Goal: Information Seeking & Learning: Check status

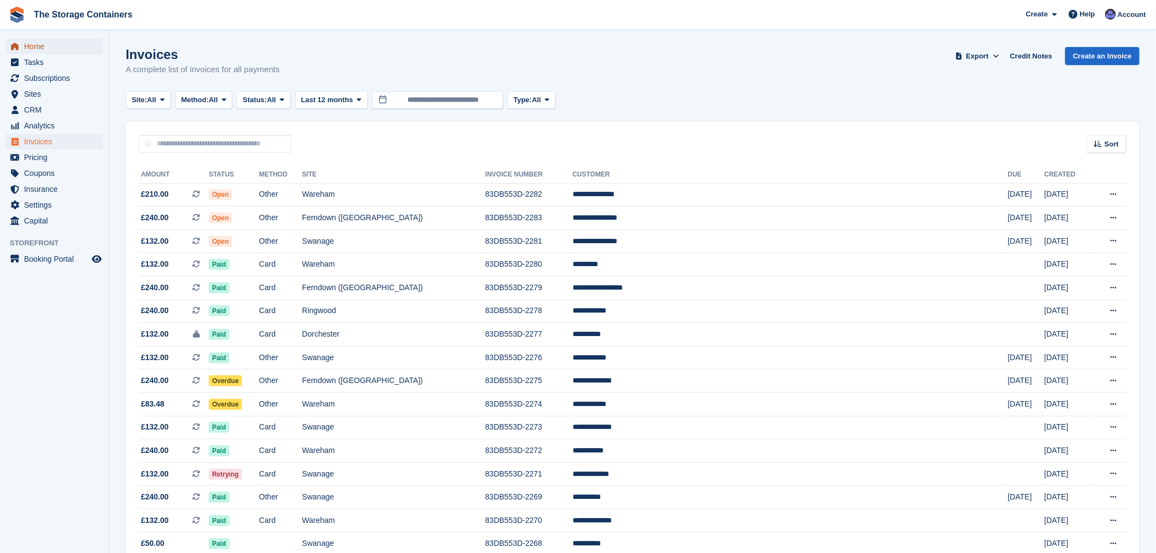
click at [52, 43] on span "Home" at bounding box center [57, 46] width 66 height 15
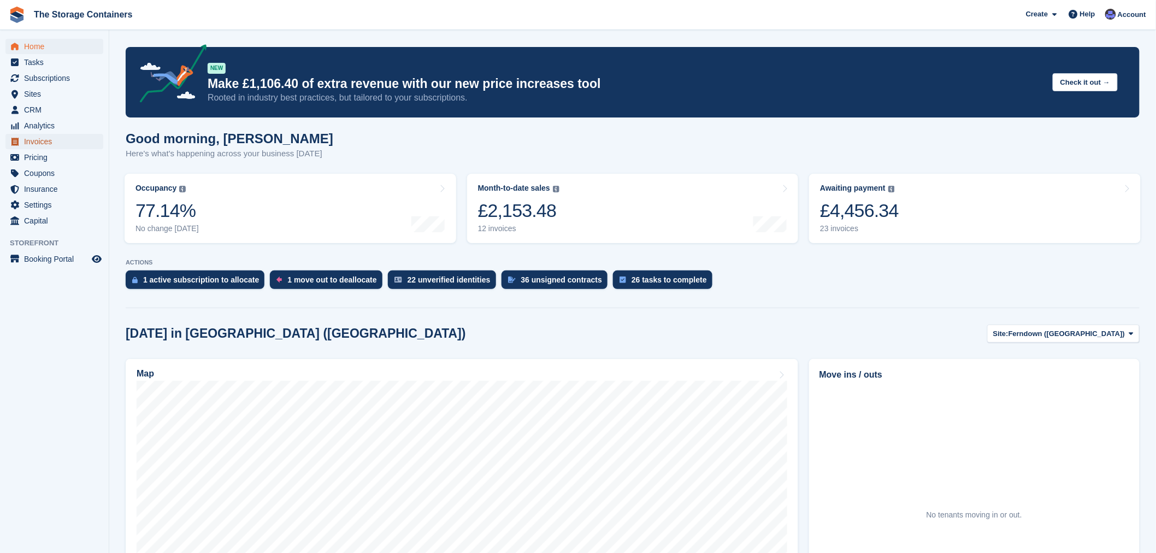
click at [46, 145] on span "Invoices" at bounding box center [57, 141] width 66 height 15
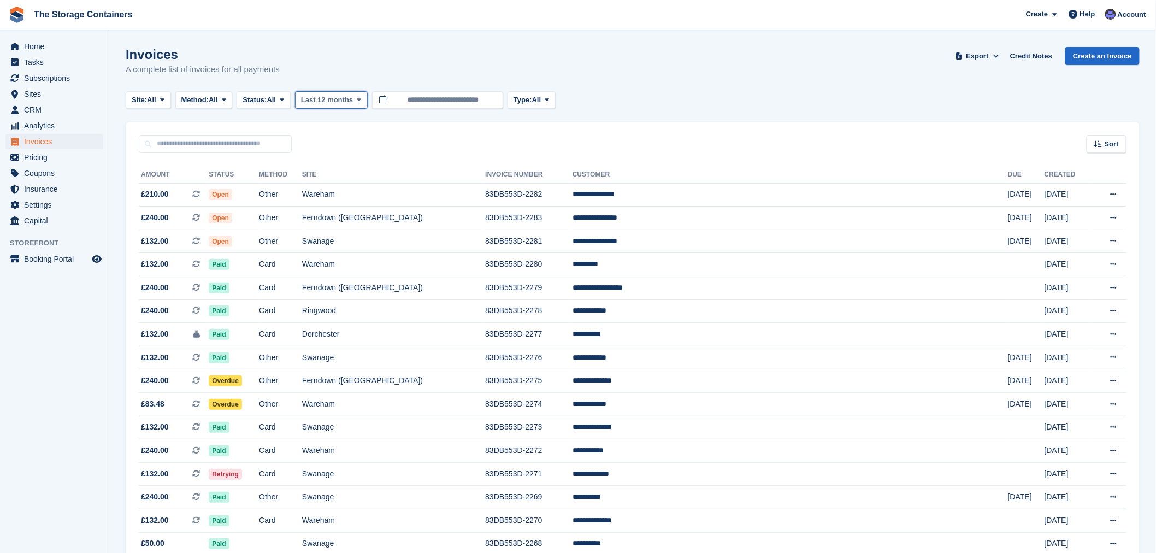
click at [320, 99] on span "Last 12 months" at bounding box center [327, 100] width 52 height 11
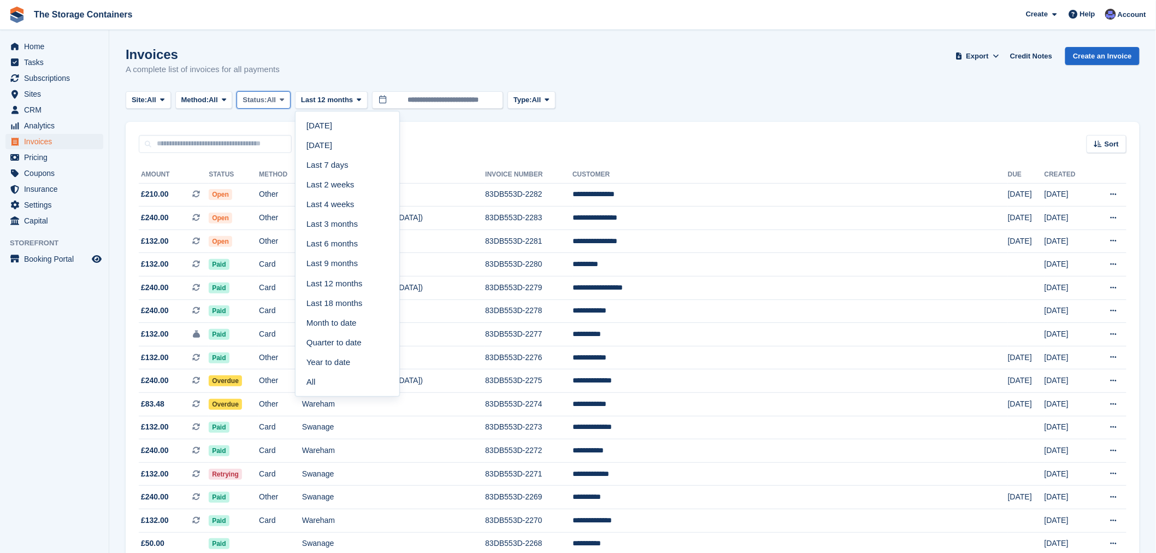
click at [271, 93] on button "Status: All" at bounding box center [264, 100] width 54 height 18
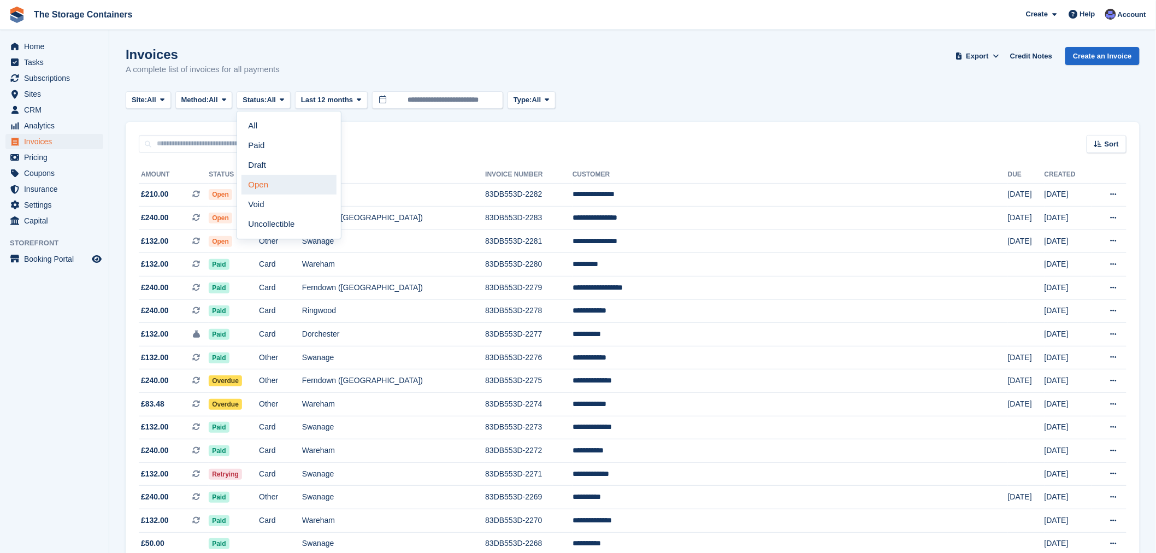
click at [271, 182] on link "Open" at bounding box center [289, 185] width 95 height 20
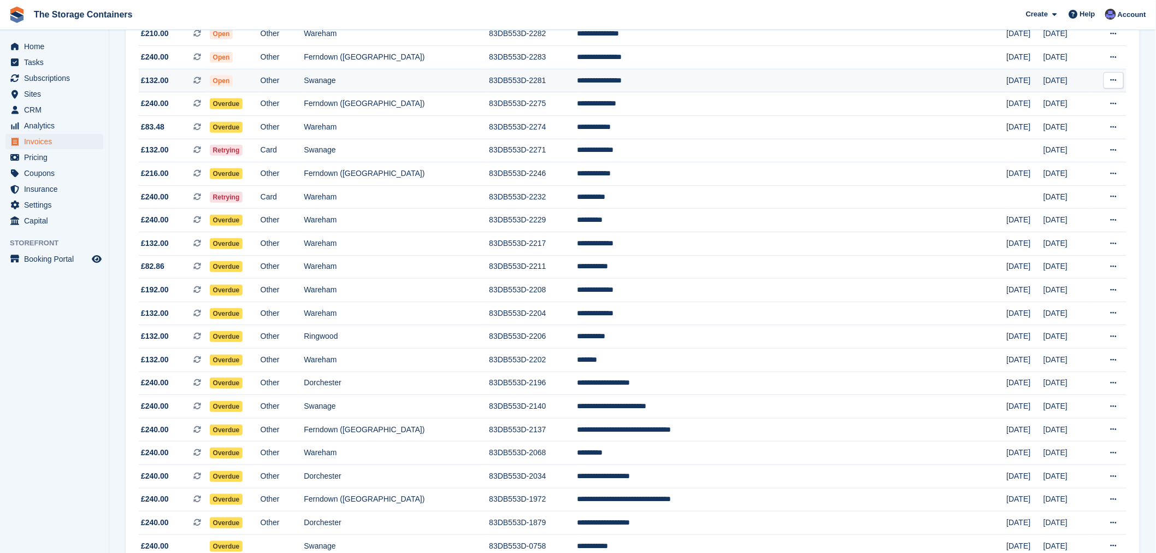
scroll to position [223, 0]
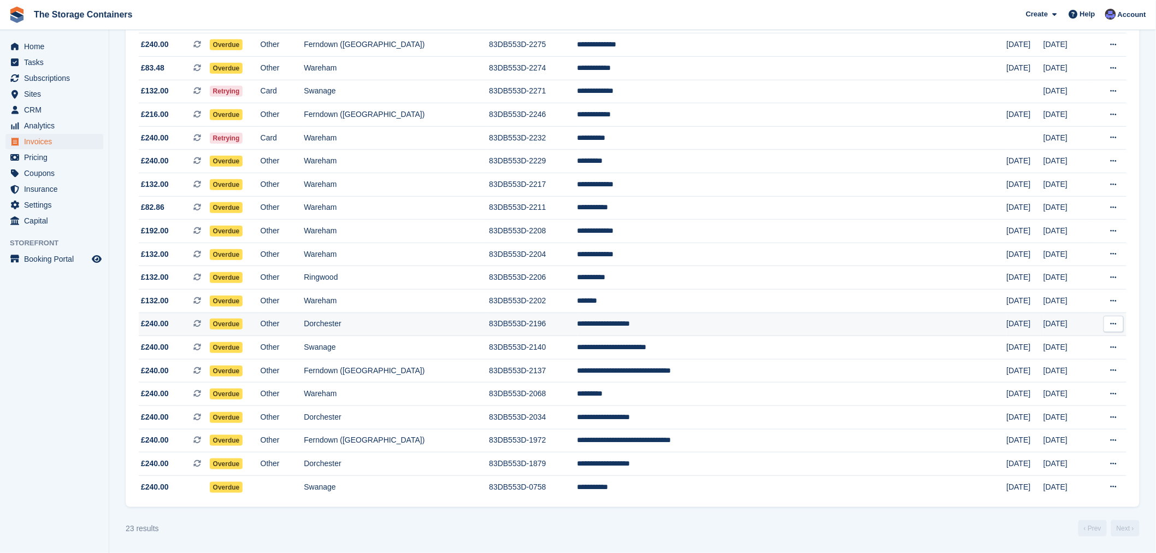
click at [489, 320] on td "Dorchester" at bounding box center [396, 325] width 185 height 24
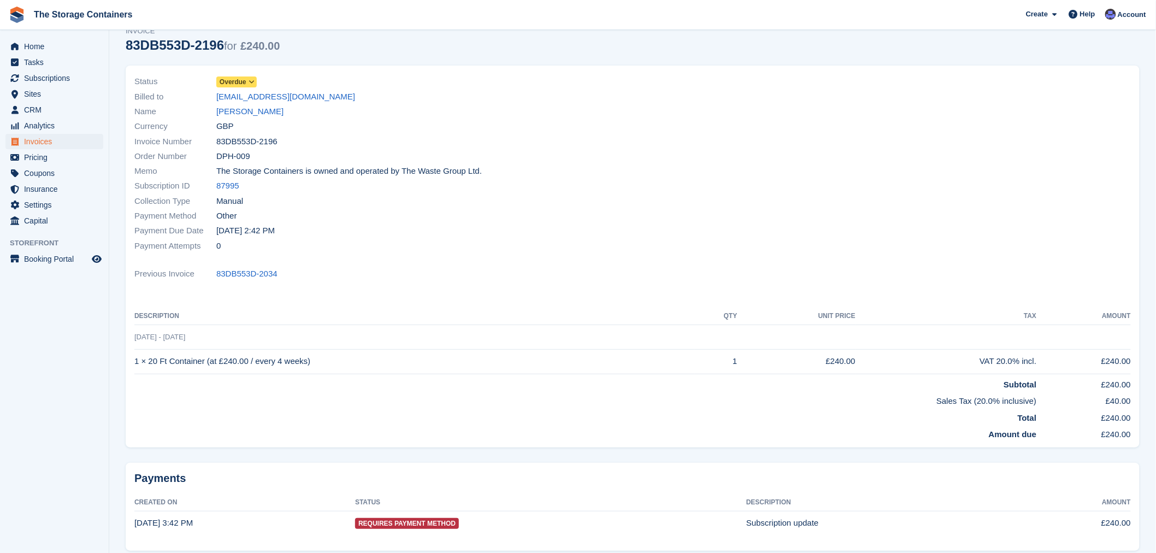
scroll to position [93, 0]
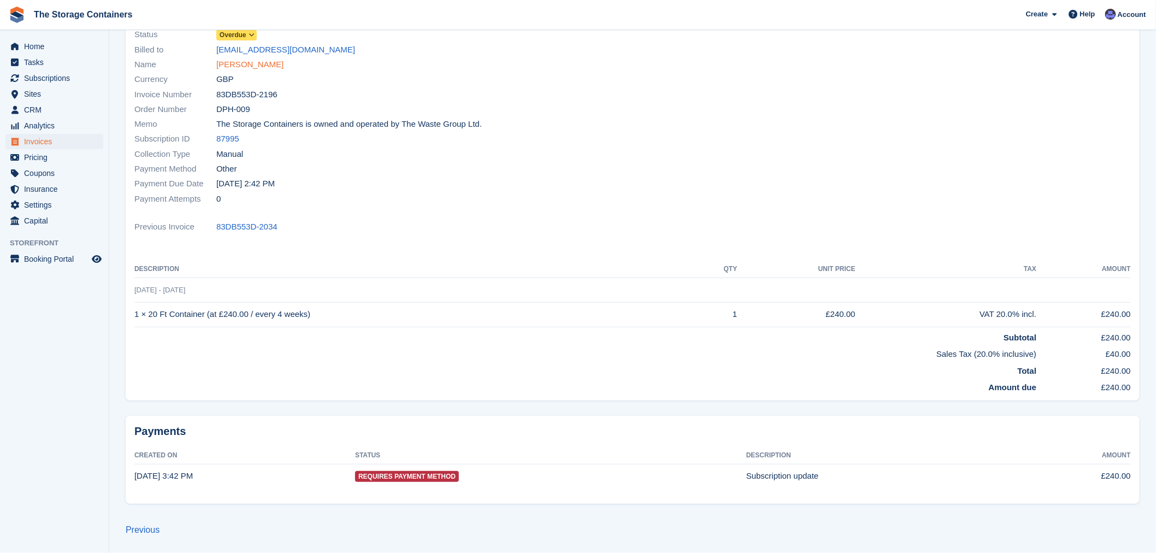
click at [250, 66] on link "Christopher Tarrant" at bounding box center [249, 64] width 67 height 13
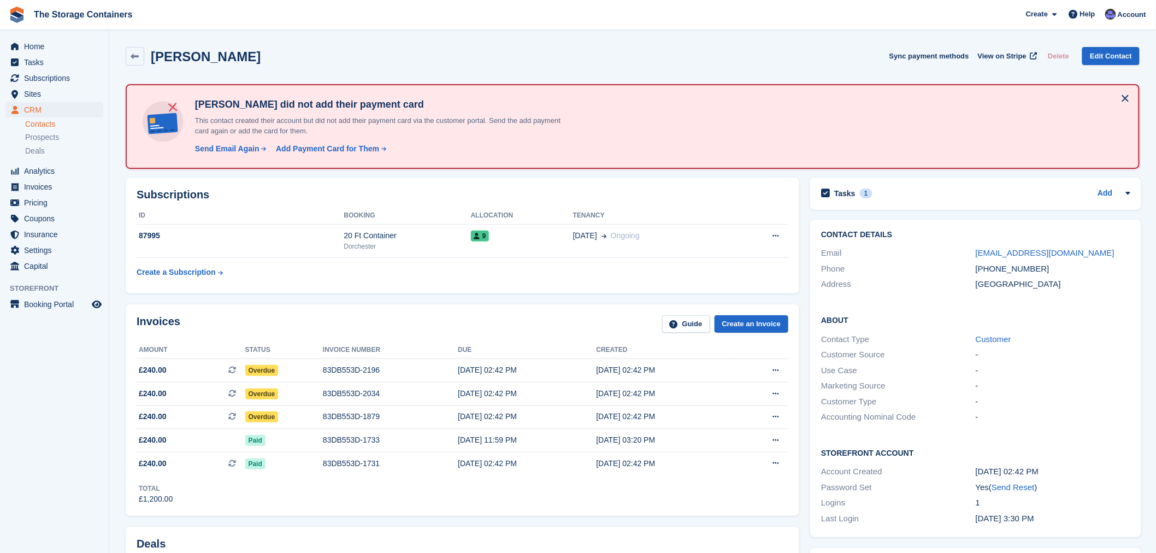
drag, startPoint x: 485, startPoint y: 489, endPoint x: 429, endPoint y: 216, distance: 278.4
click at [42, 45] on span "Home" at bounding box center [57, 46] width 66 height 15
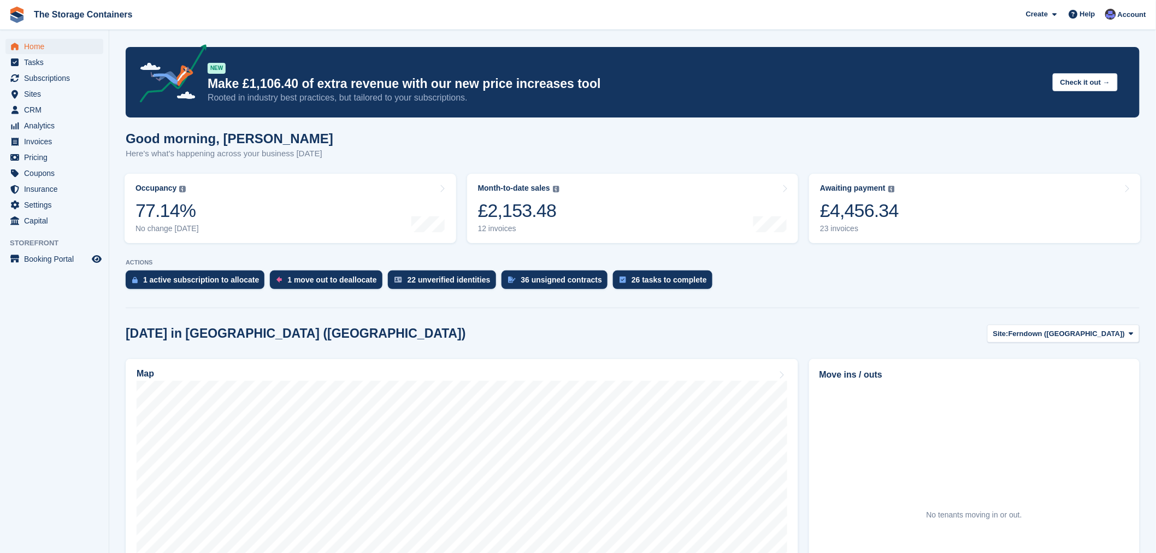
click at [847, 333] on div "[DATE] in [GEOGRAPHIC_DATA] ([GEOGRAPHIC_DATA]) Site: [GEOGRAPHIC_DATA] ([GEOGR…" at bounding box center [633, 334] width 1014 height 18
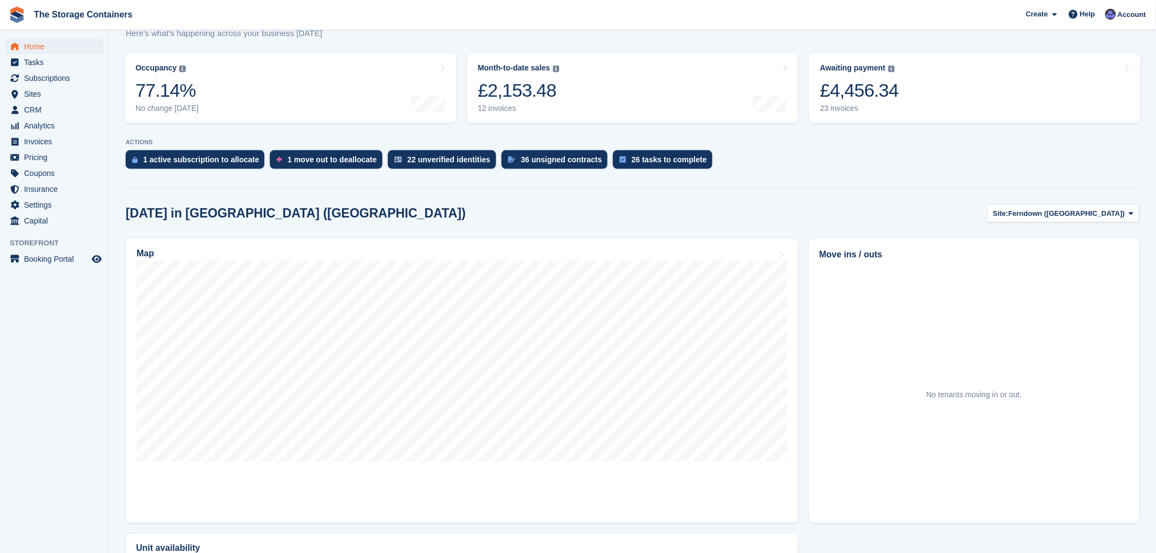
scroll to position [121, 0]
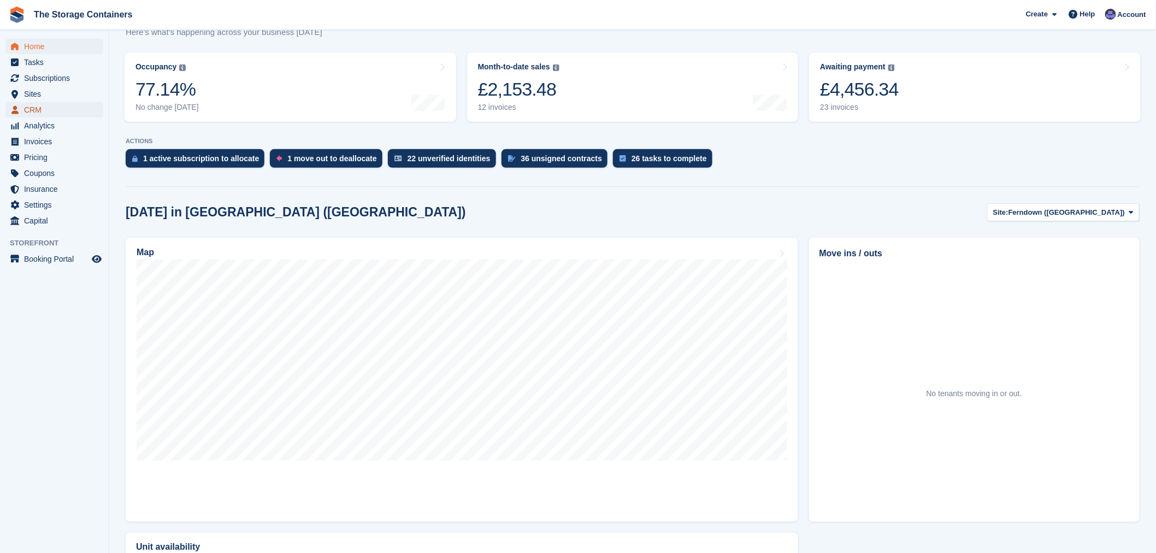
click at [49, 114] on span "CRM" at bounding box center [57, 109] width 66 height 15
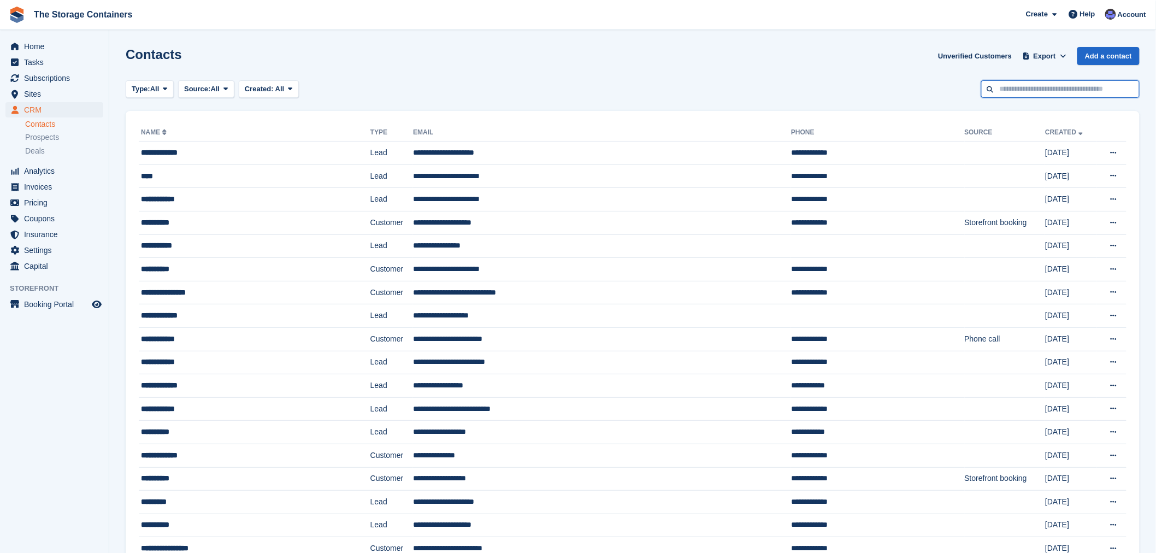
click at [1029, 87] on input "text" at bounding box center [1061, 89] width 158 height 18
type input "****"
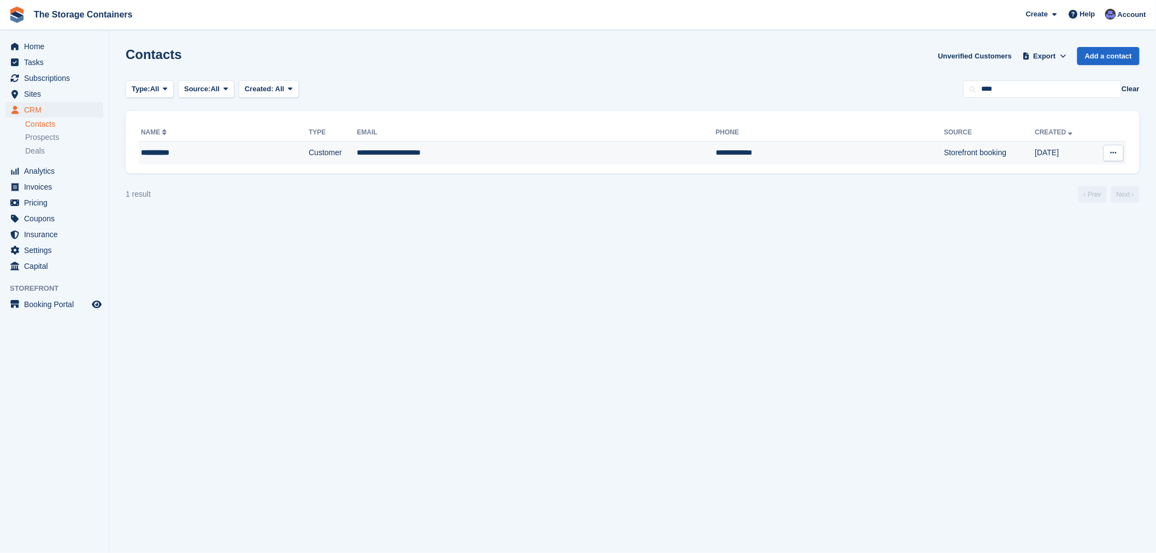
click at [505, 153] on td "**********" at bounding box center [536, 153] width 359 height 23
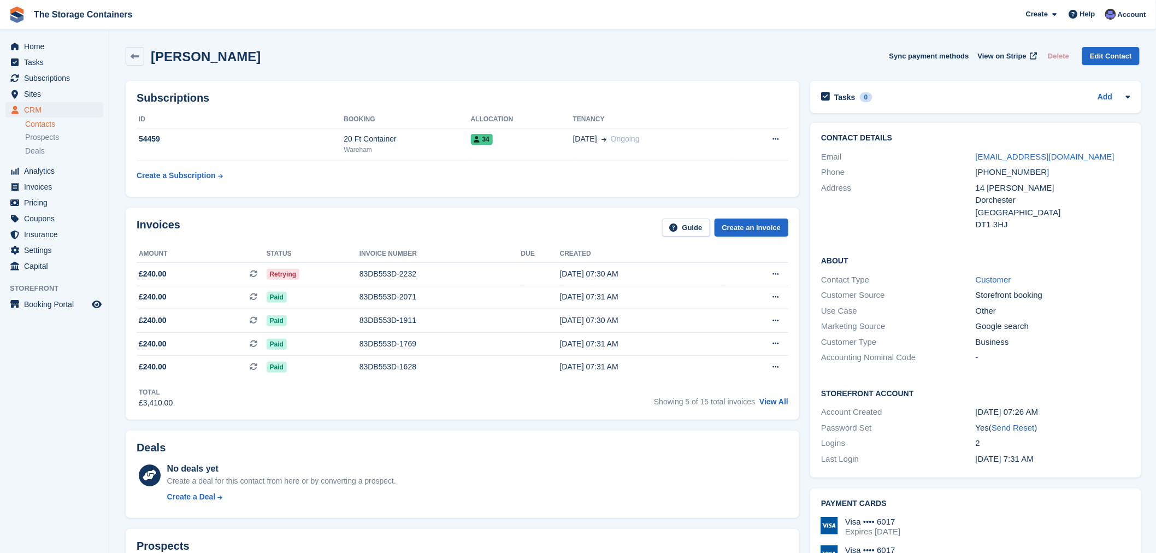
click at [445, 222] on div "Invoices Guide Create an Invoice" at bounding box center [463, 231] width 652 height 25
click at [62, 48] on span "Home" at bounding box center [57, 46] width 66 height 15
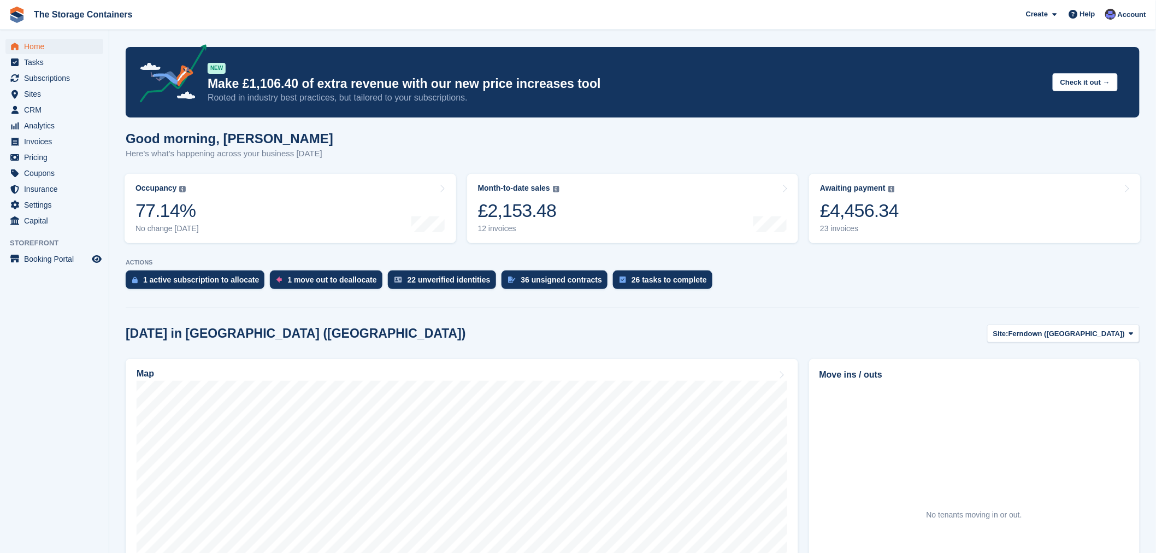
click at [594, 146] on div "Good morning, [PERSON_NAME] Here's what's happening across your business [DATE]" at bounding box center [633, 152] width 1014 height 42
